Goal: Find specific page/section: Find specific page/section

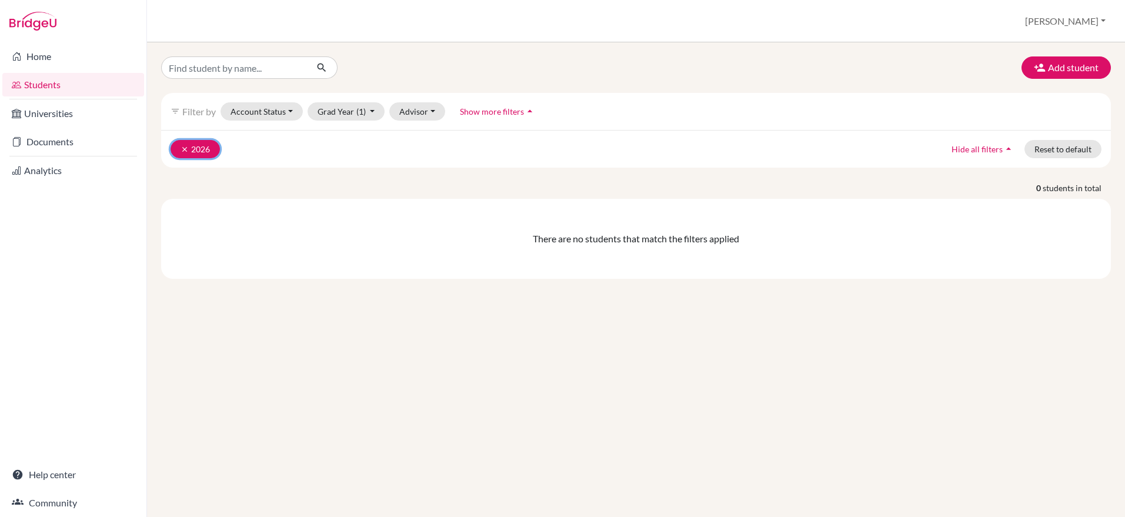
click at [182, 148] on icon "clear" at bounding box center [184, 149] width 8 height 8
